Goal: Information Seeking & Learning: Check status

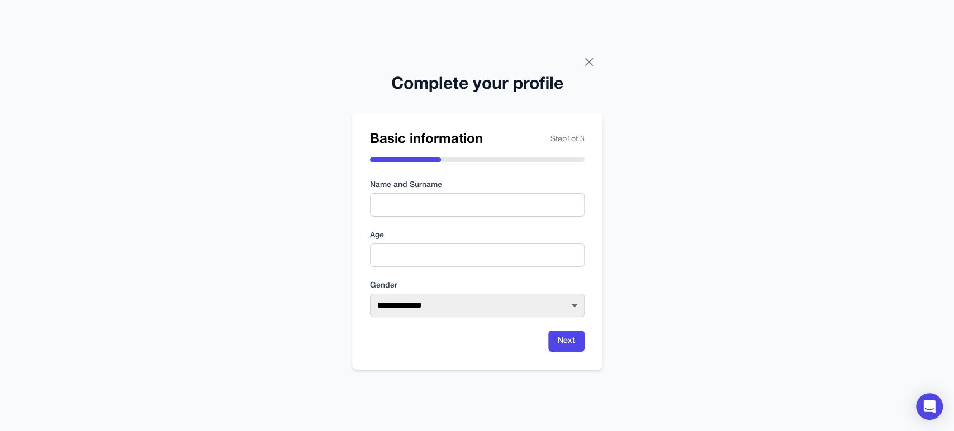
click at [593, 60] on icon at bounding box center [588, 61] width 13 height 13
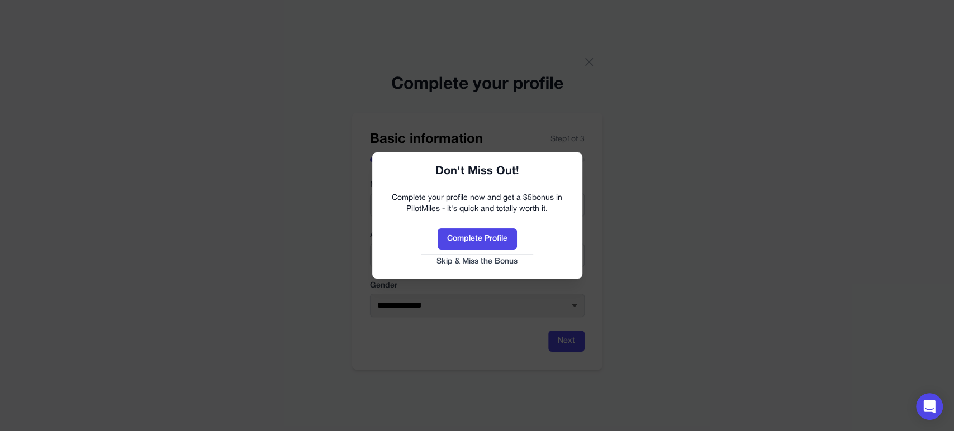
click at [498, 261] on button "Skip & Miss the Bonus" at bounding box center [477, 261] width 188 height 11
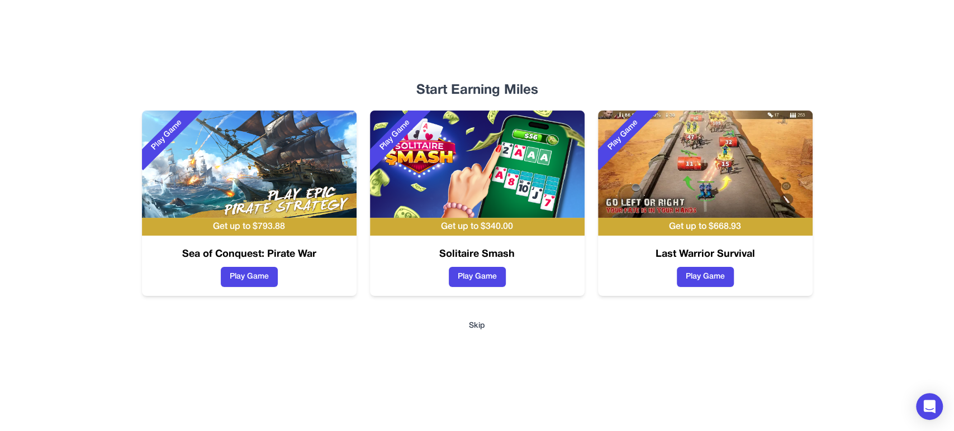
click at [480, 330] on button "Skip" at bounding box center [477, 326] width 16 height 11
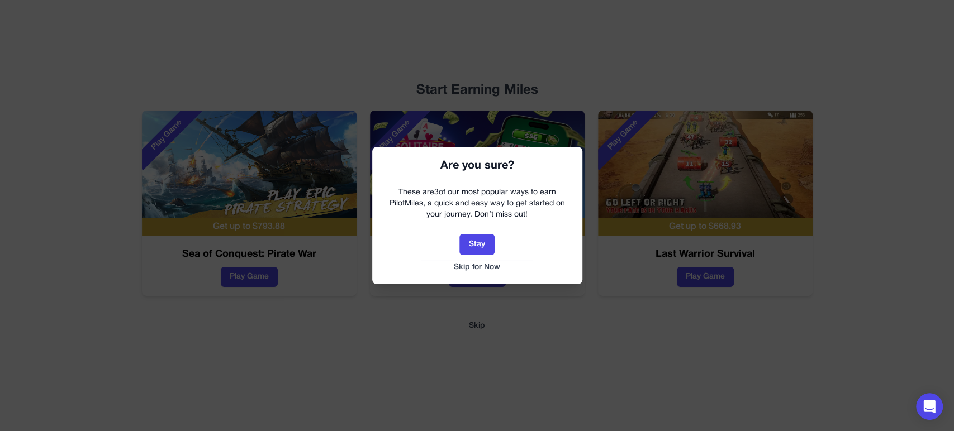
click at [486, 272] on button "Skip for Now" at bounding box center [477, 267] width 188 height 11
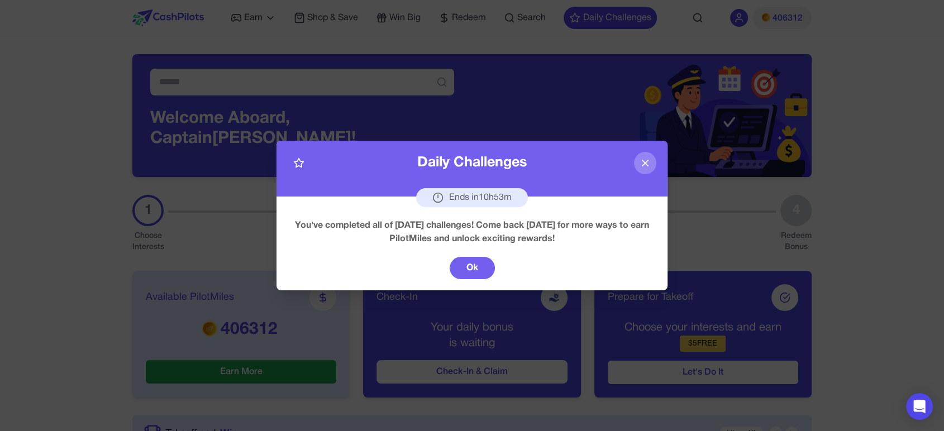
click at [486, 278] on button "Ok" at bounding box center [472, 268] width 45 height 22
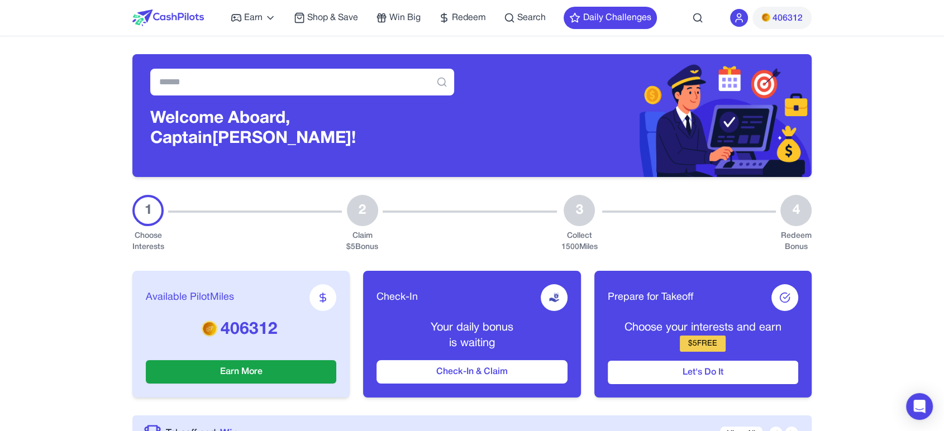
click at [764, 18] on img at bounding box center [766, 17] width 9 height 9
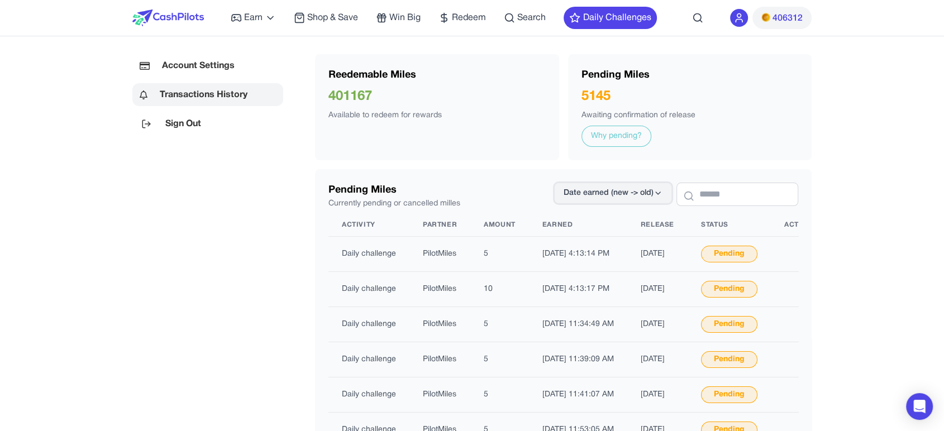
click at [608, 191] on span "Date earned (new -> old)" at bounding box center [609, 193] width 90 height 11
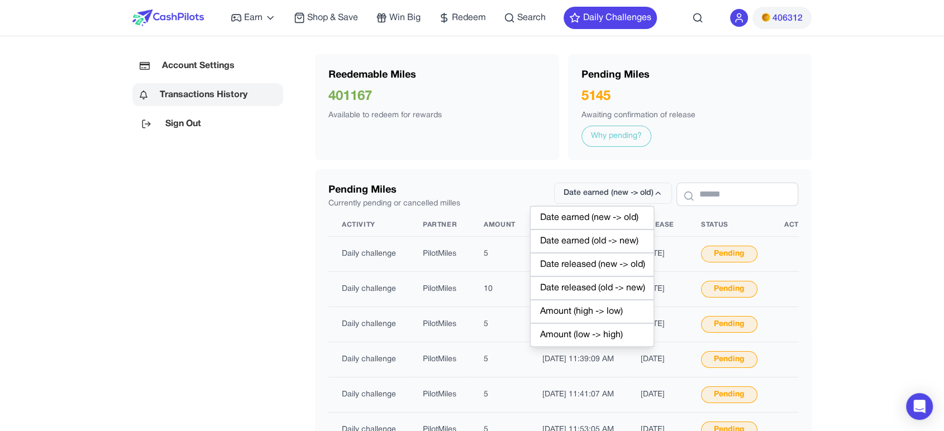
click at [603, 242] on div "Date earned (old -> new)" at bounding box center [592, 241] width 124 height 23
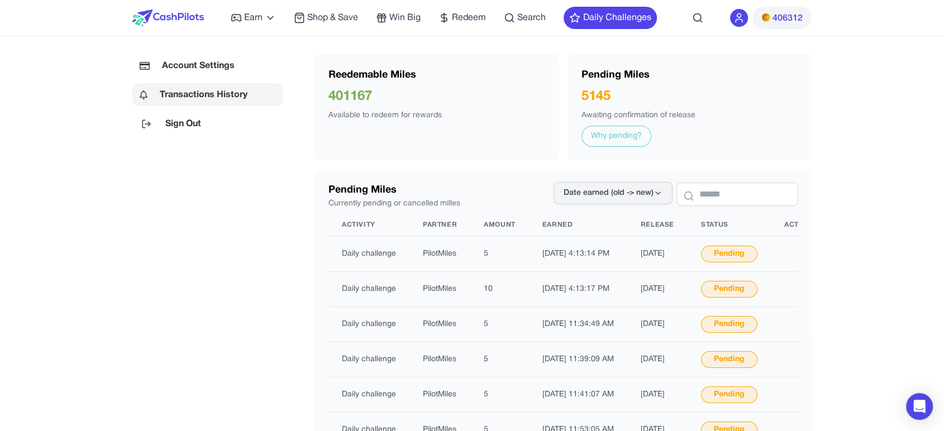
click at [597, 194] on span "Date earned (old -> new)" at bounding box center [609, 193] width 90 height 11
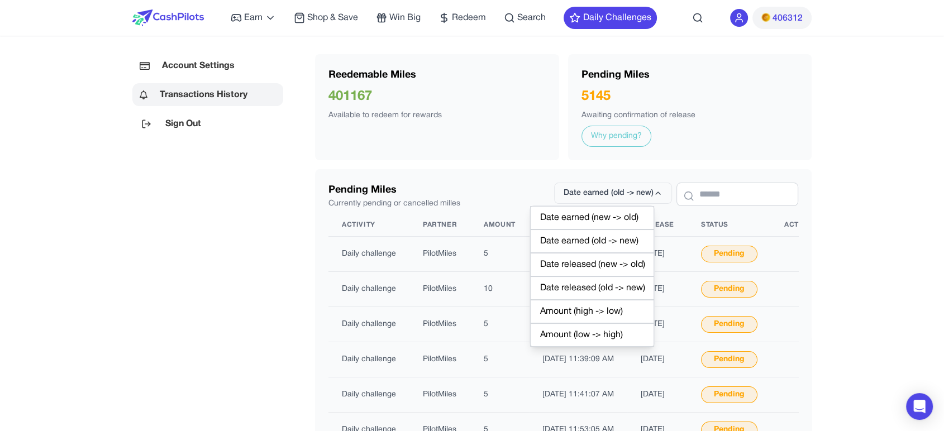
click at [603, 217] on div "Date earned (new -> old)" at bounding box center [592, 217] width 124 height 23
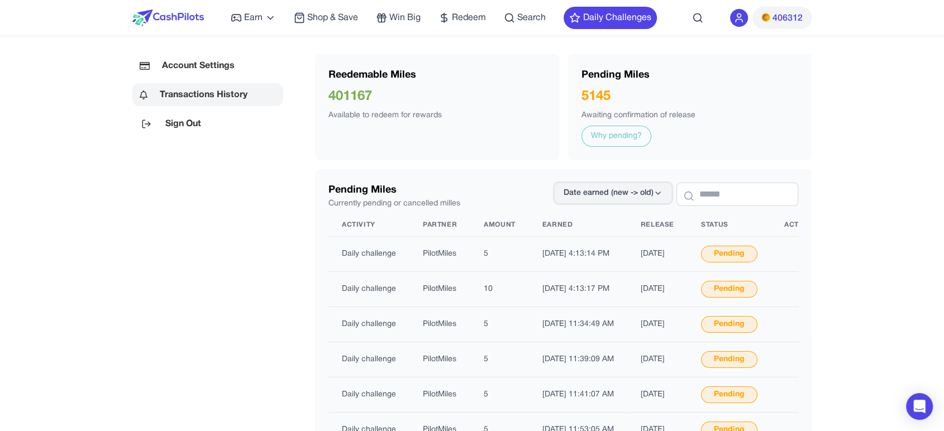
click at [608, 200] on button "Date earned (new -> old)" at bounding box center [613, 193] width 118 height 21
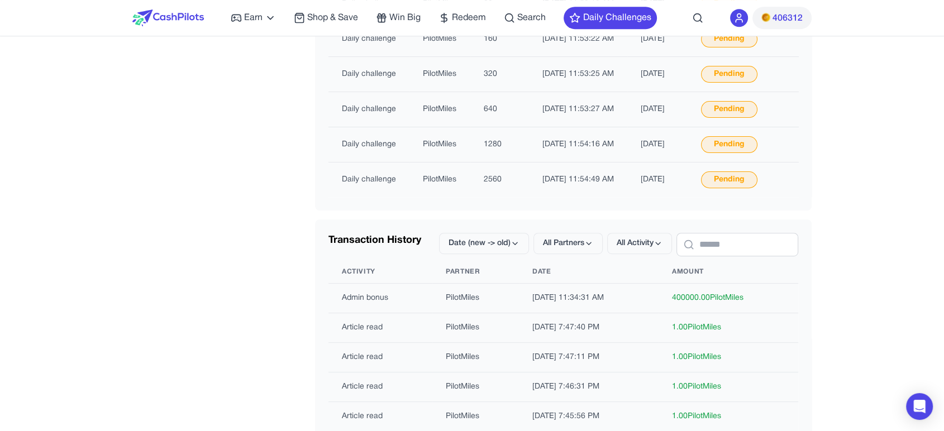
scroll to position [621, 0]
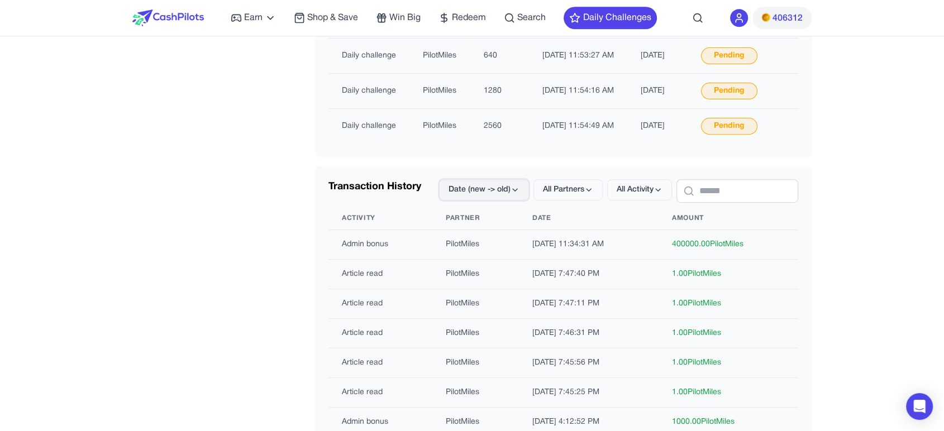
click at [484, 196] on span "Date (new -> old)" at bounding box center [480, 189] width 62 height 11
click at [484, 229] on div "Date (new -> old)" at bounding box center [479, 232] width 102 height 23
click at [484, 196] on span "Date (new -> old)" at bounding box center [480, 189] width 62 height 11
click at [498, 276] on div "Amount (high -> low)" at bounding box center [479, 279] width 102 height 23
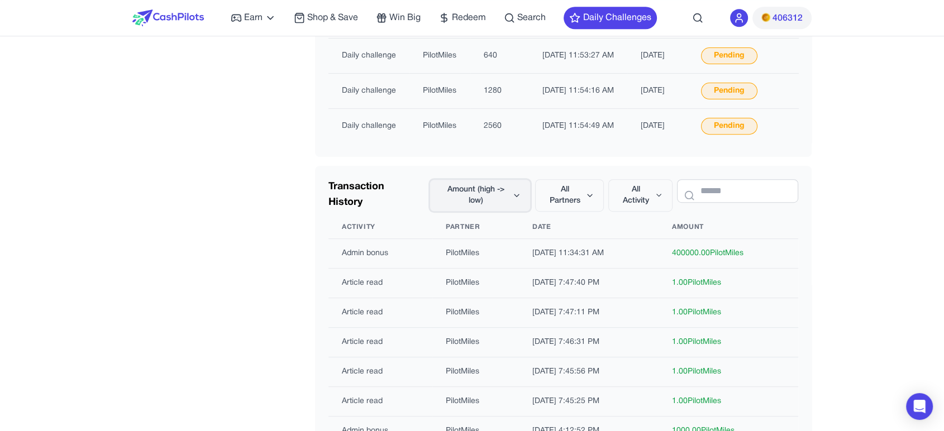
click at [472, 199] on span "Amount (high -> low)" at bounding box center [475, 195] width 73 height 22
click at [498, 301] on div "Amount (low -> high)" at bounding box center [476, 302] width 102 height 23
click at [487, 200] on span "Amount (low -> high)" at bounding box center [475, 195] width 73 height 22
click at [478, 299] on div "Amount (low -> high)" at bounding box center [476, 302] width 102 height 23
click at [483, 198] on span "Amount (low -> high)" at bounding box center [475, 195] width 73 height 22
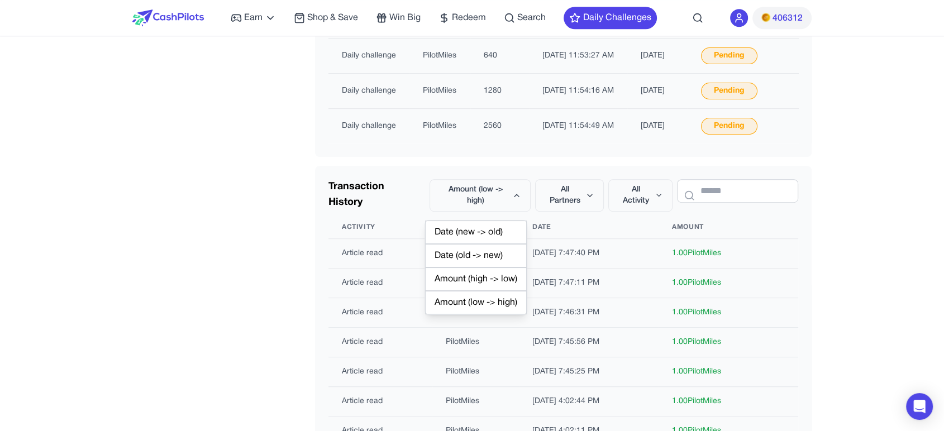
click at [492, 304] on div "Amount (low -> high)" at bounding box center [476, 302] width 102 height 23
click at [492, 207] on span "Amount (low -> high)" at bounding box center [475, 195] width 73 height 22
click at [491, 281] on div "Amount (high -> low)" at bounding box center [476, 279] width 102 height 23
click at [486, 199] on span "Amount (high -> low)" at bounding box center [475, 195] width 73 height 22
click at [481, 253] on div "Date (old -> new)" at bounding box center [476, 255] width 102 height 23
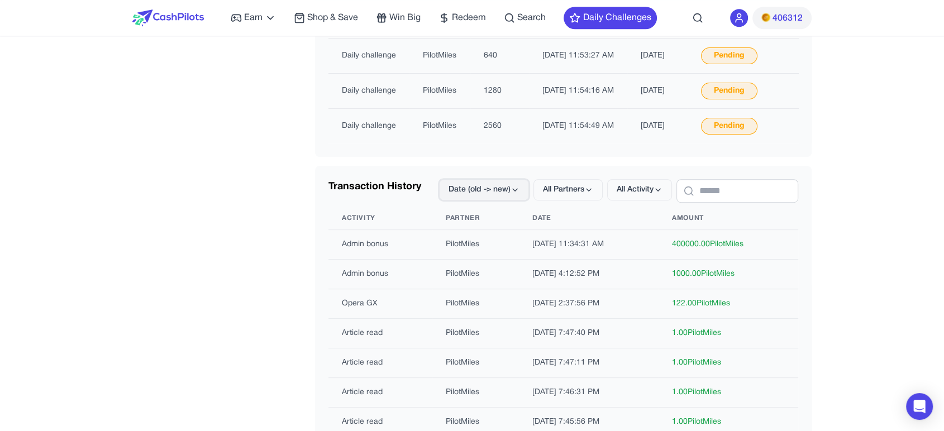
click at [481, 196] on span "Date (old -> new)" at bounding box center [480, 189] width 62 height 11
click at [470, 225] on div "Date (new -> old)" at bounding box center [479, 232] width 102 height 23
click at [470, 196] on span "Date (new -> old)" at bounding box center [480, 189] width 62 height 11
click at [584, 194] on icon at bounding box center [588, 190] width 9 height 9
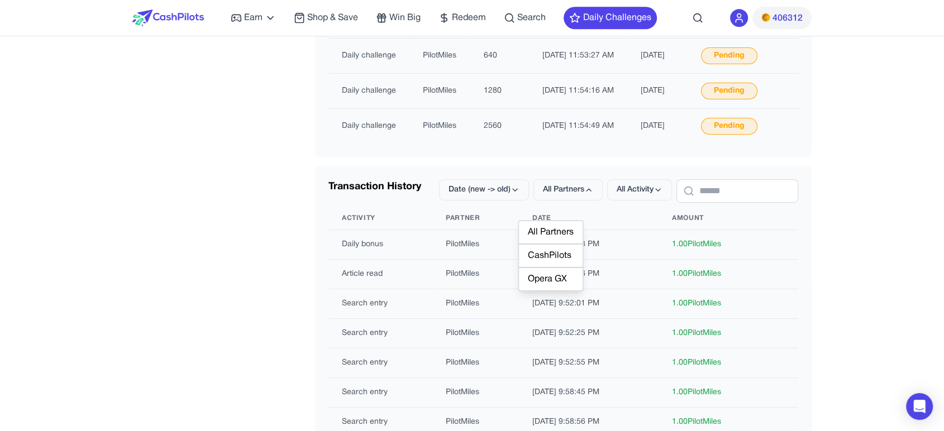
click at [548, 256] on div "CashPilots" at bounding box center [551, 255] width 65 height 23
click at [545, 201] on button "CashPilots" at bounding box center [570, 189] width 66 height 21
click at [554, 264] on div "Opera GX" at bounding box center [551, 267] width 65 height 23
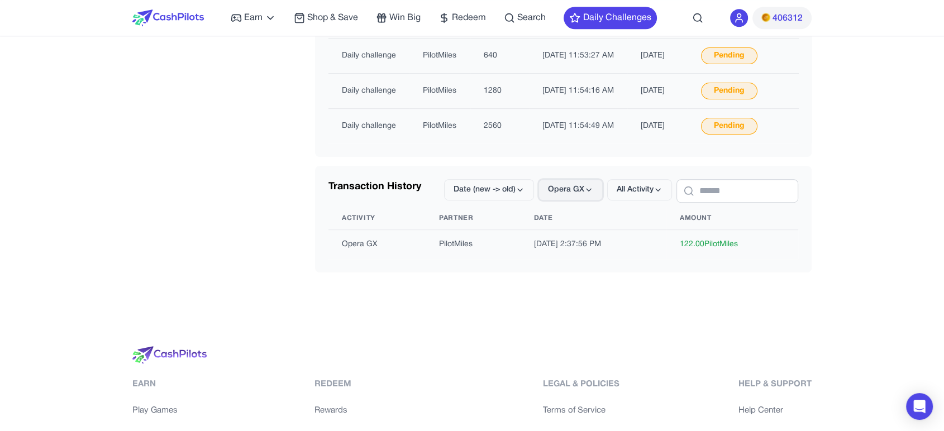
click at [548, 196] on span "Opera GX" at bounding box center [566, 189] width 36 height 11
click at [553, 251] on div "CashPilots" at bounding box center [553, 255] width 65 height 23
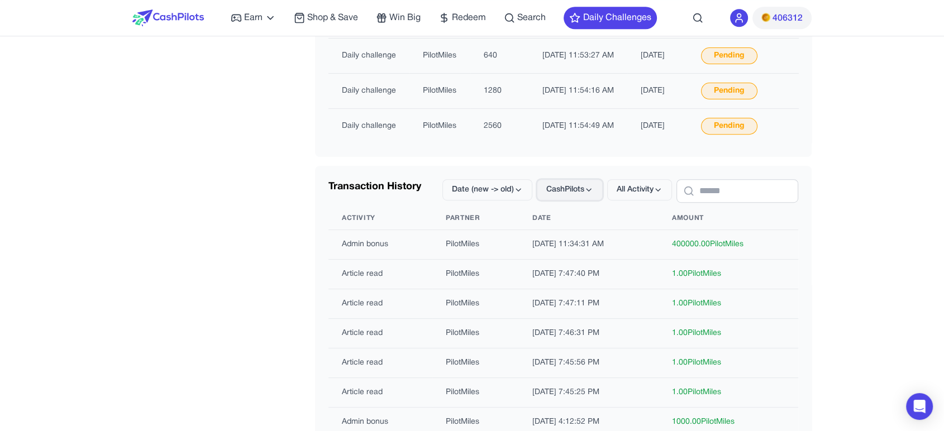
click at [547, 201] on button "CashPilots" at bounding box center [570, 189] width 66 height 21
click at [552, 261] on div "Opera GX" at bounding box center [551, 267] width 65 height 23
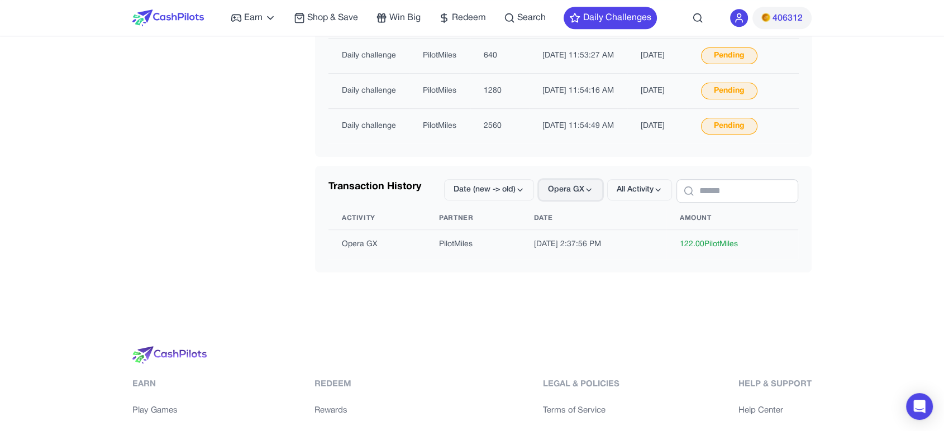
click at [554, 196] on span "Opera GX" at bounding box center [566, 189] width 36 height 11
click at [541, 253] on div "CashPilots" at bounding box center [553, 255] width 65 height 23
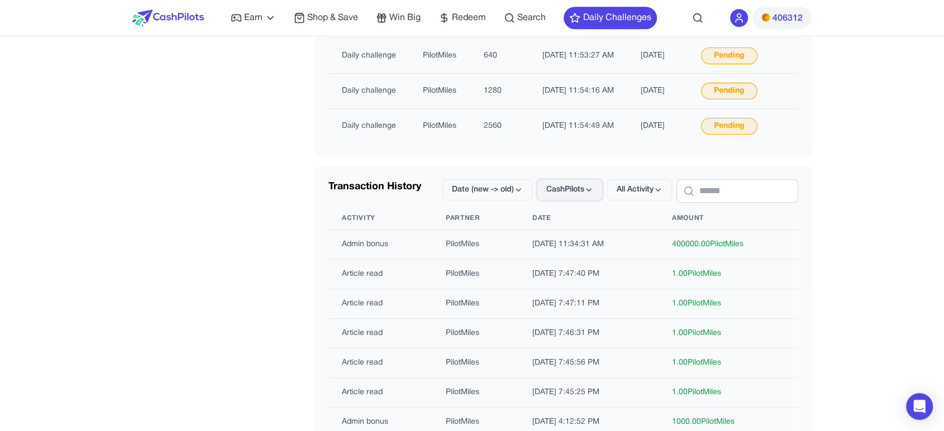
click at [557, 196] on span "CashPilots" at bounding box center [565, 189] width 38 height 11
click at [545, 263] on div "Opera GX" at bounding box center [551, 267] width 65 height 23
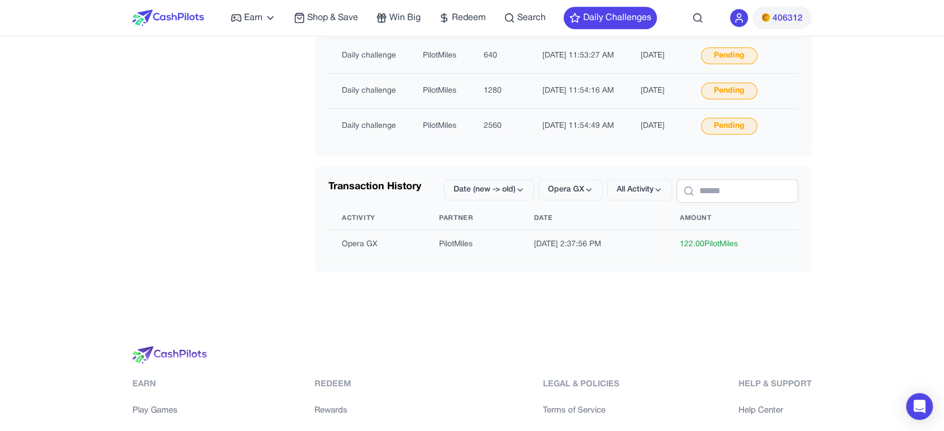
click at [590, 340] on div "Earn Play Games Enjoy fun games and earn Try New App Test new app for rewards T…" at bounding box center [472, 25] width 944 height 1293
click at [618, 196] on span "All Activity" at bounding box center [635, 189] width 37 height 11
click at [624, 250] on div "Daily bonus" at bounding box center [623, 255] width 72 height 23
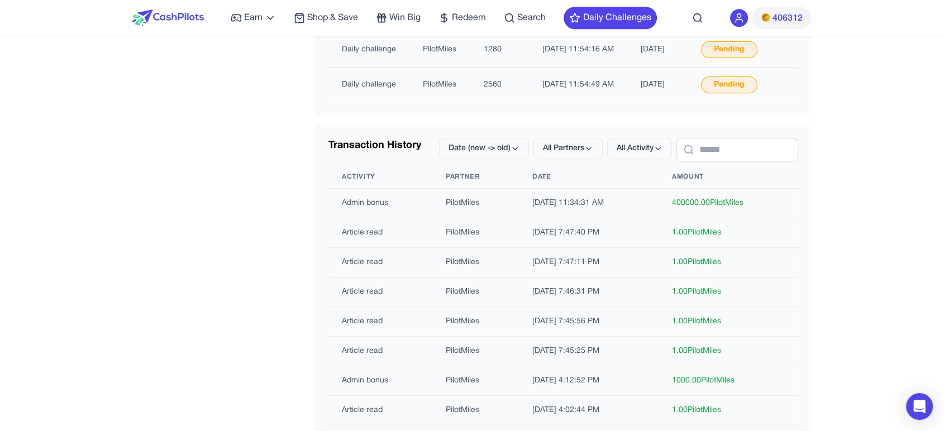
scroll to position [683, 0]
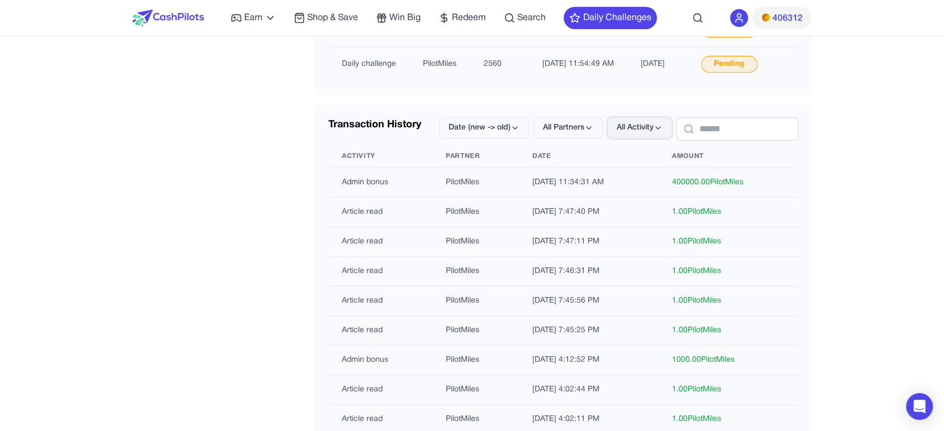
click at [617, 134] on span "All Activity" at bounding box center [635, 127] width 37 height 11
click at [630, 191] on div "Daily bonus" at bounding box center [626, 193] width 72 height 23
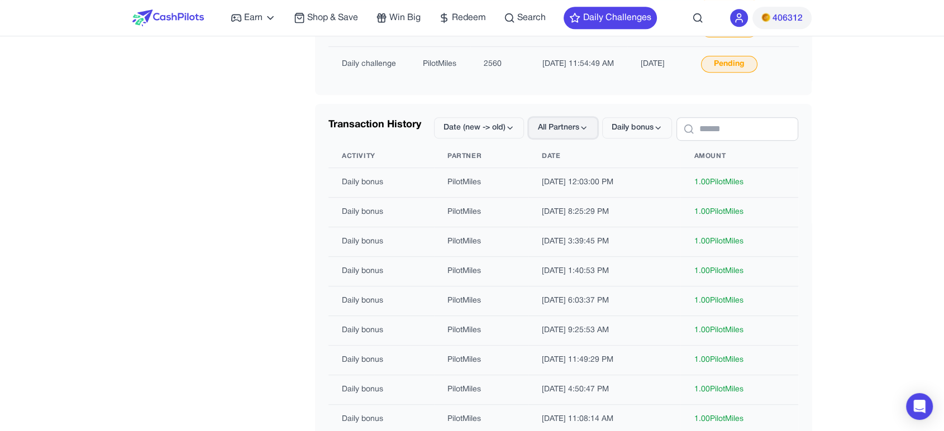
click at [540, 134] on span "All Partners" at bounding box center [558, 127] width 41 height 11
click at [559, 216] on div "Opera GX" at bounding box center [549, 217] width 65 height 23
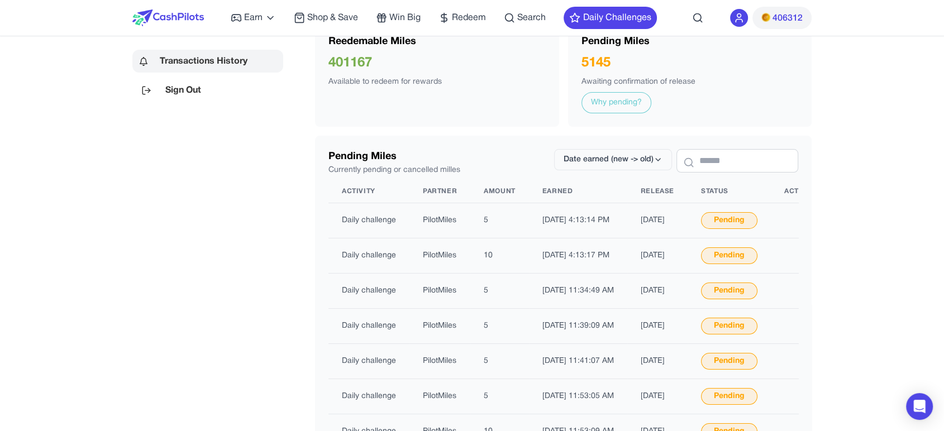
scroll to position [0, 0]
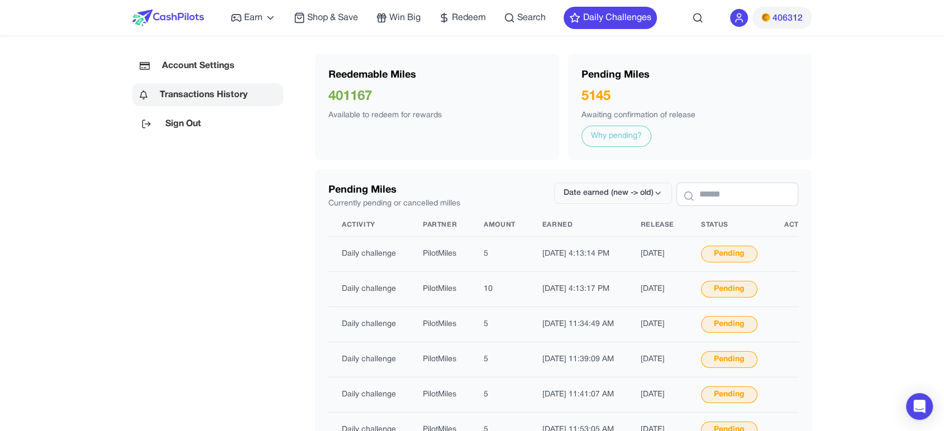
click at [636, 135] on link "Why pending?" at bounding box center [617, 136] width 70 height 21
click at [757, 256] on div "Pending" at bounding box center [729, 254] width 56 height 17
click at [620, 142] on link "Why pending?" at bounding box center [617, 136] width 70 height 21
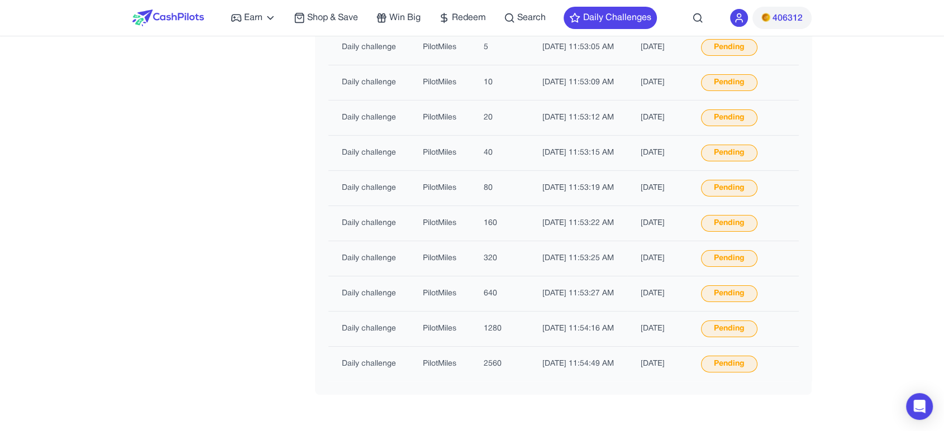
scroll to position [752, 0]
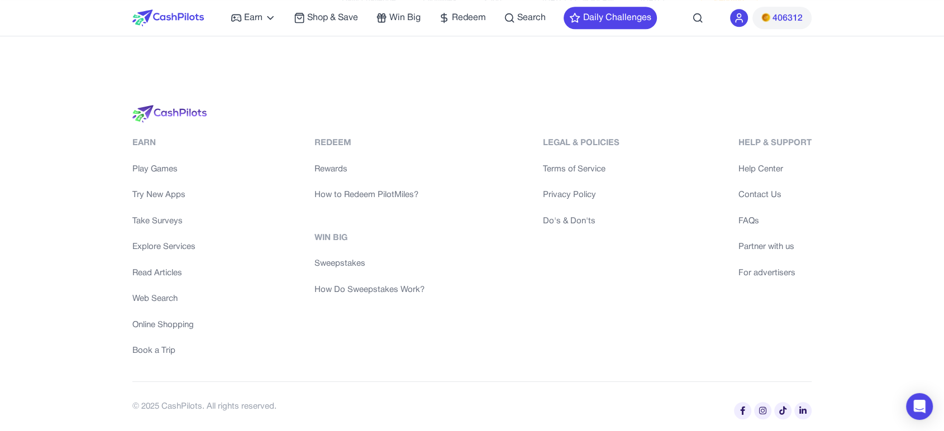
click at [745, 218] on link "FAQs" at bounding box center [775, 221] width 73 height 13
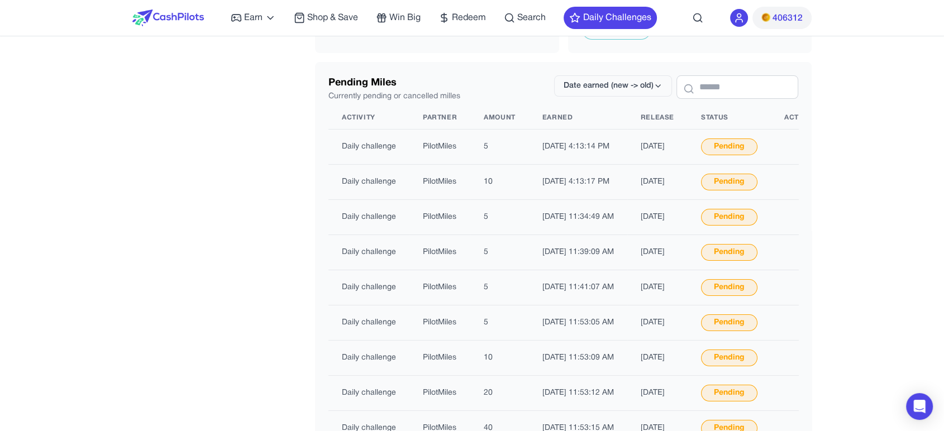
scroll to position [0, 0]
